Goal: Find specific page/section: Find specific page/section

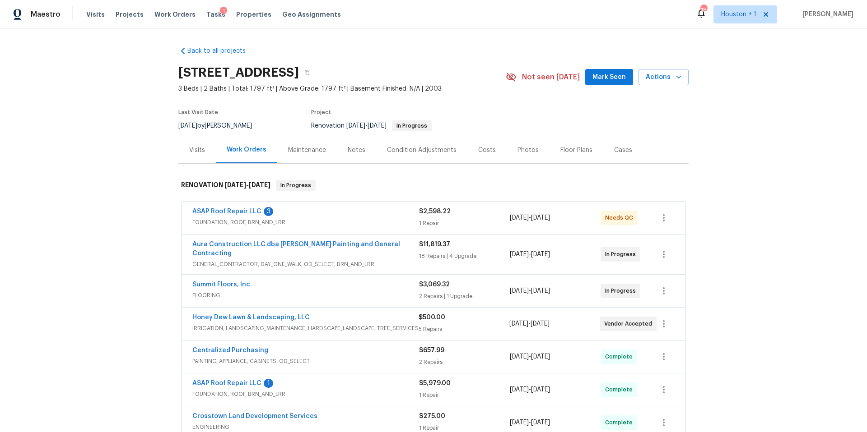
click at [244, 13] on span "Properties" at bounding box center [253, 14] width 35 height 9
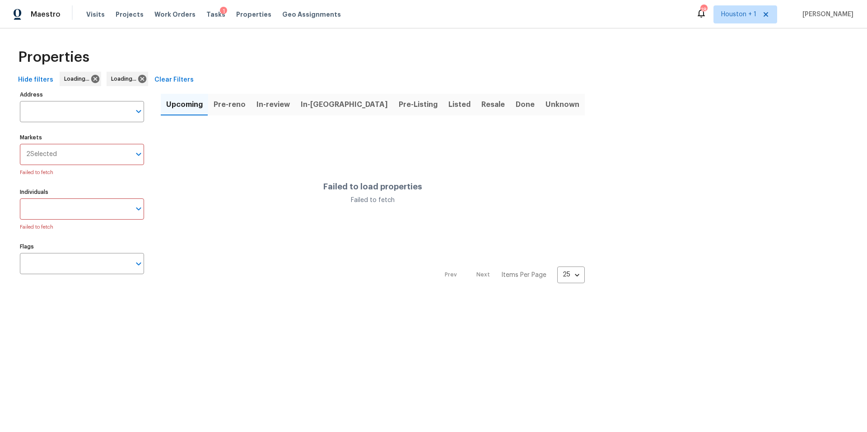
click at [74, 114] on input "Address" at bounding box center [75, 111] width 111 height 21
type input "3811 wyand"
